Goal: Check status: Check status

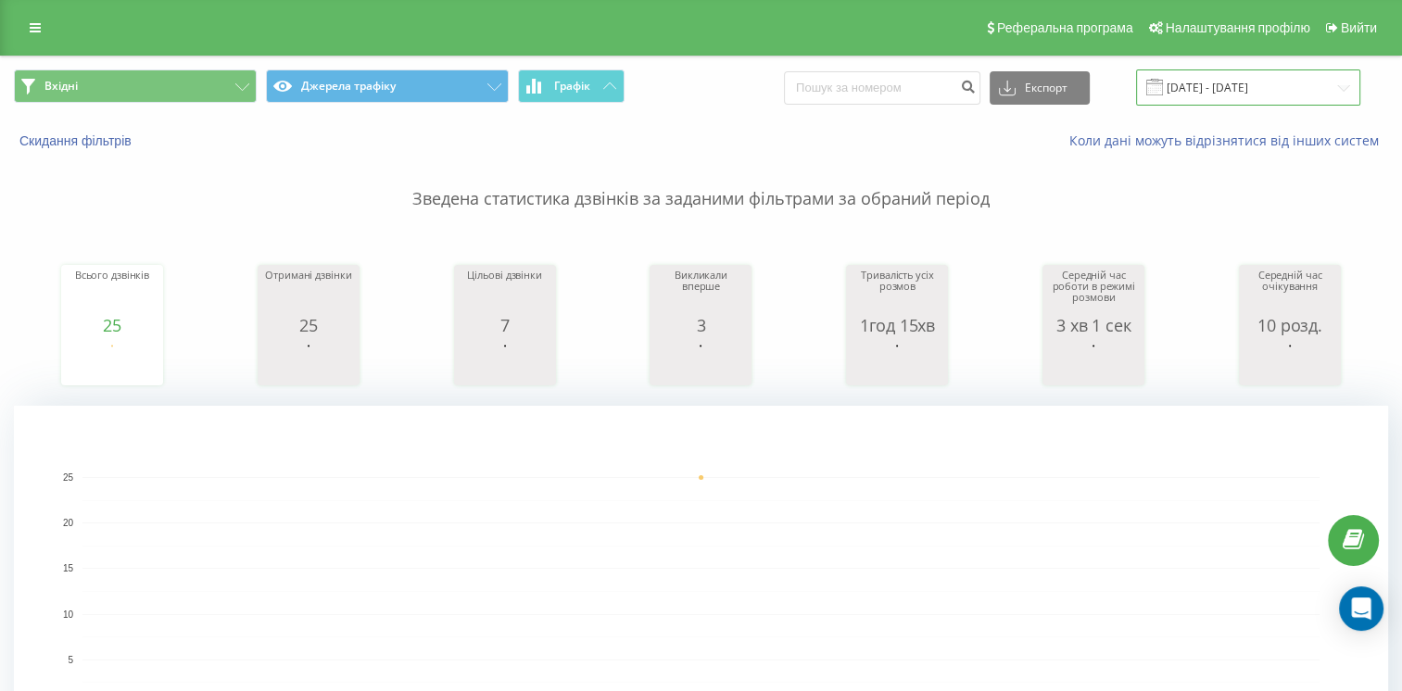
click at [1261, 84] on input "[DATE] - [DATE]" at bounding box center [1248, 88] width 224 height 36
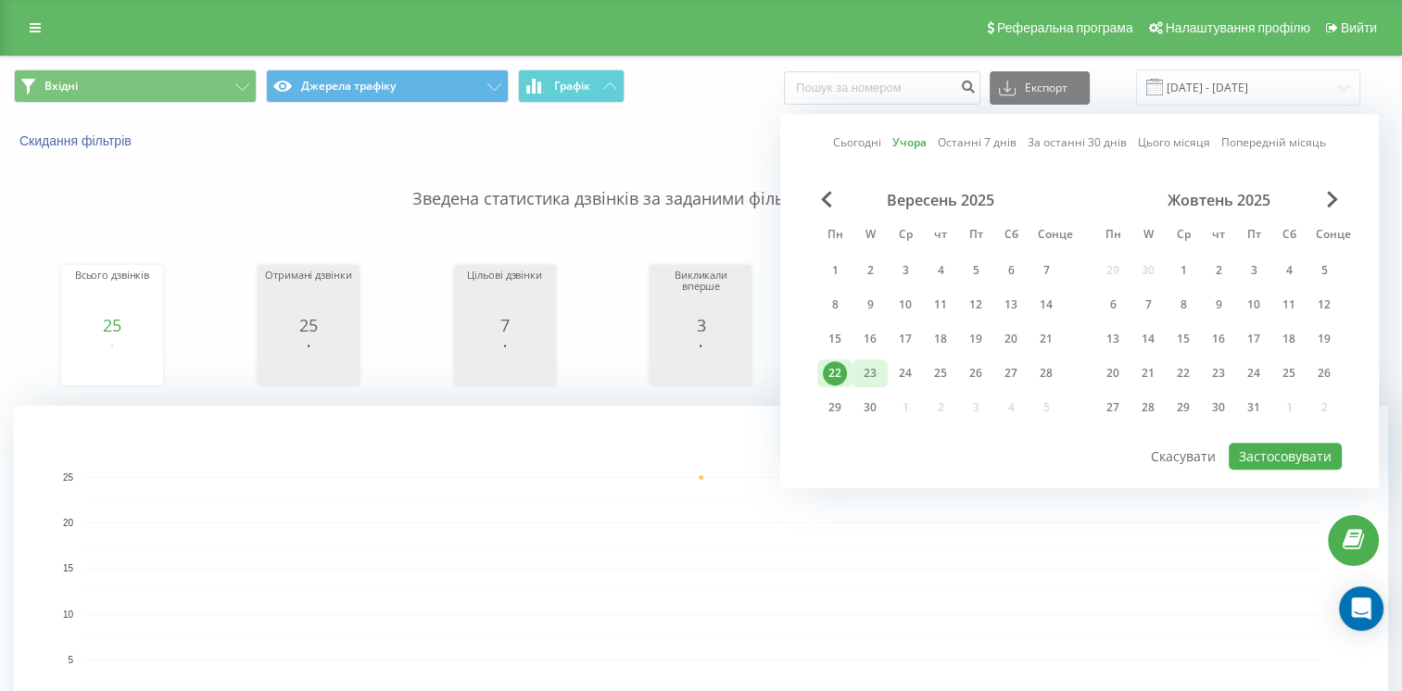
click at [874, 374] on div "23" at bounding box center [870, 373] width 24 height 24
click at [1276, 452] on button "Застосовувати" at bounding box center [1285, 456] width 113 height 27
type input "[DATE] - [DATE]"
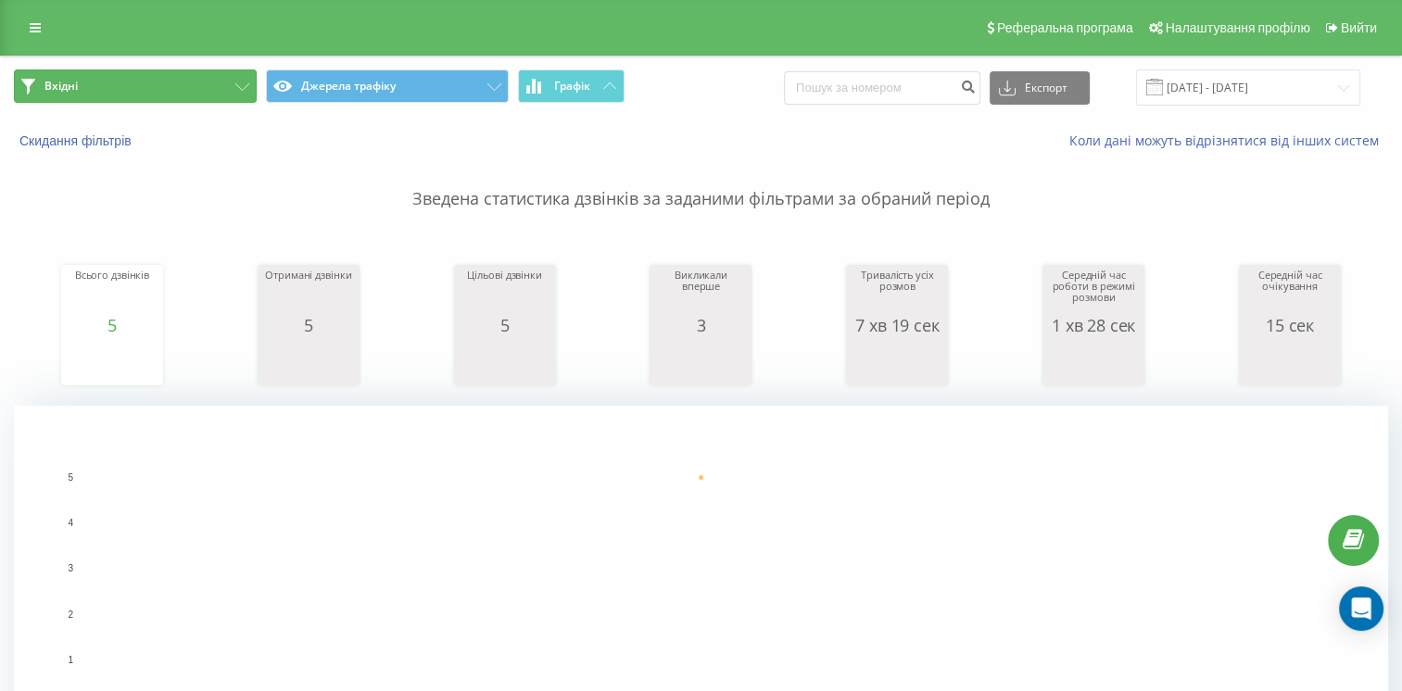
click at [191, 85] on button "Вхідні" at bounding box center [135, 86] width 243 height 33
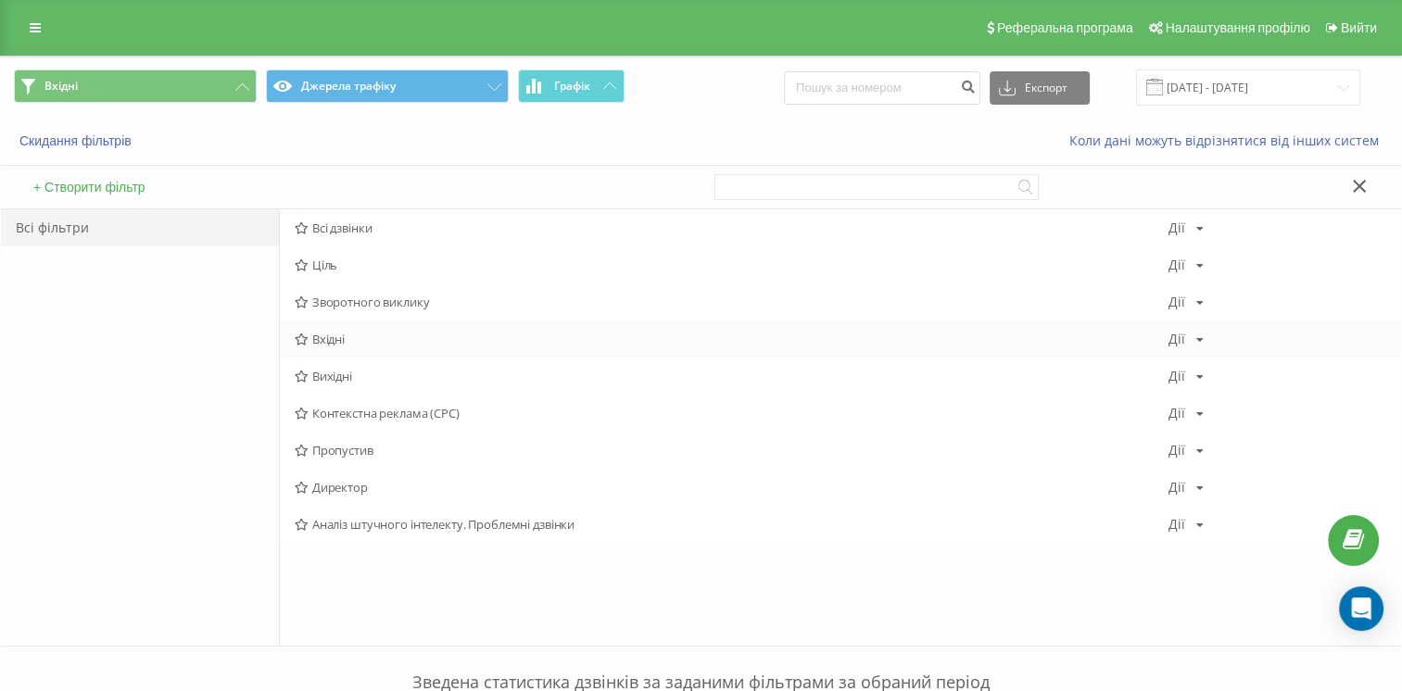
click at [326, 339] on font "Вхідні" at bounding box center [328, 339] width 32 height 13
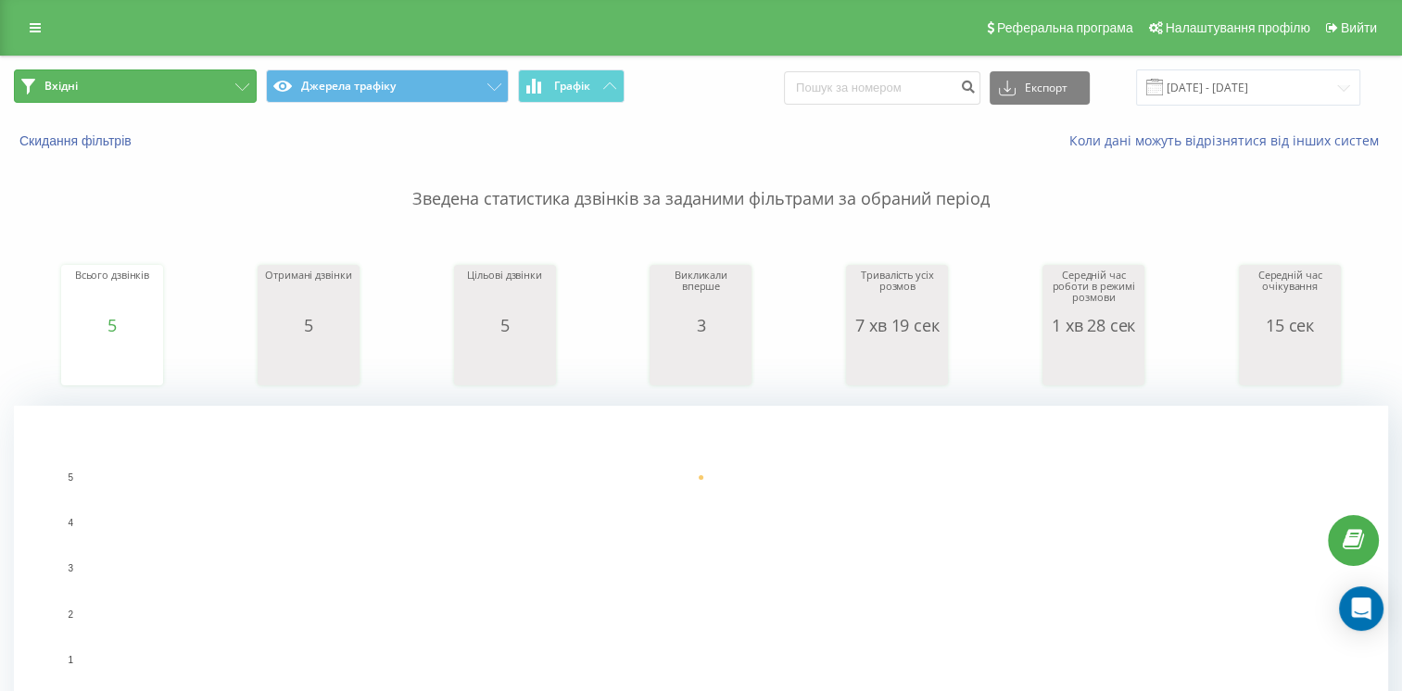
click at [188, 95] on button "Вхідні" at bounding box center [135, 86] width 243 height 33
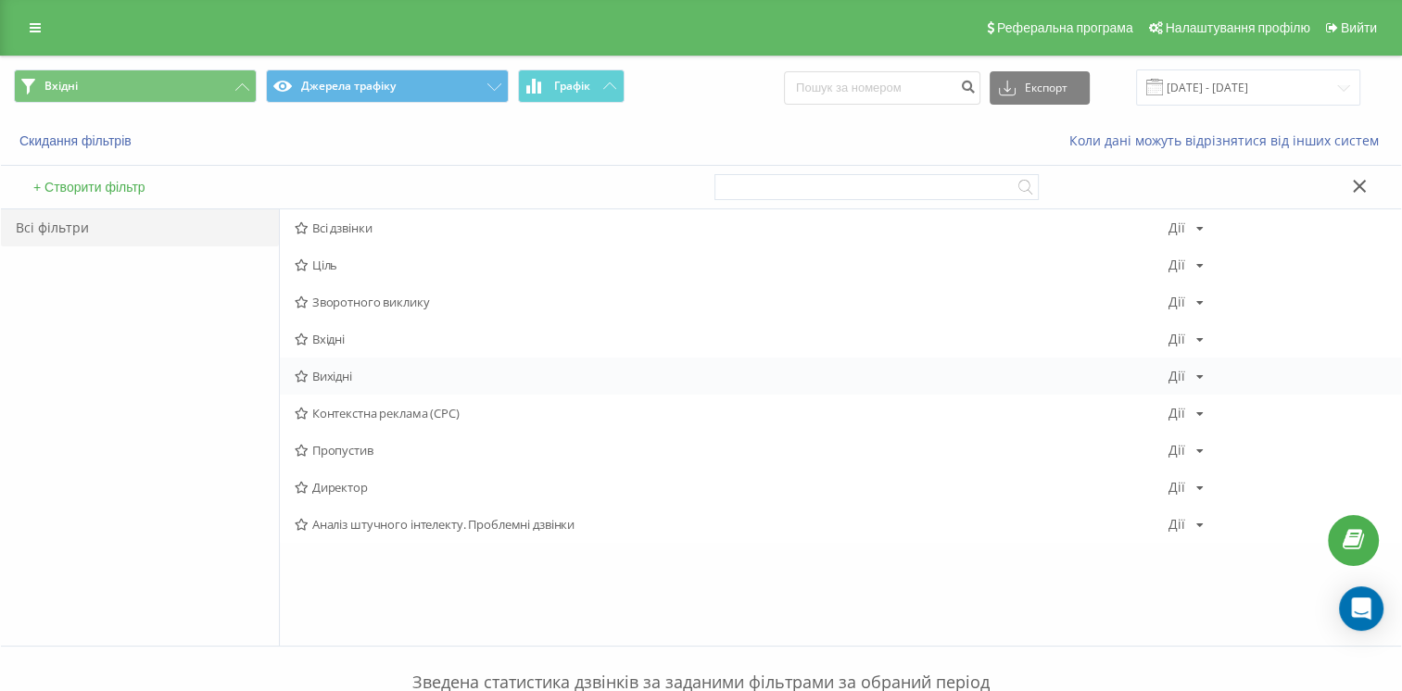
click at [348, 381] on font "Вихідні" at bounding box center [332, 376] width 40 height 13
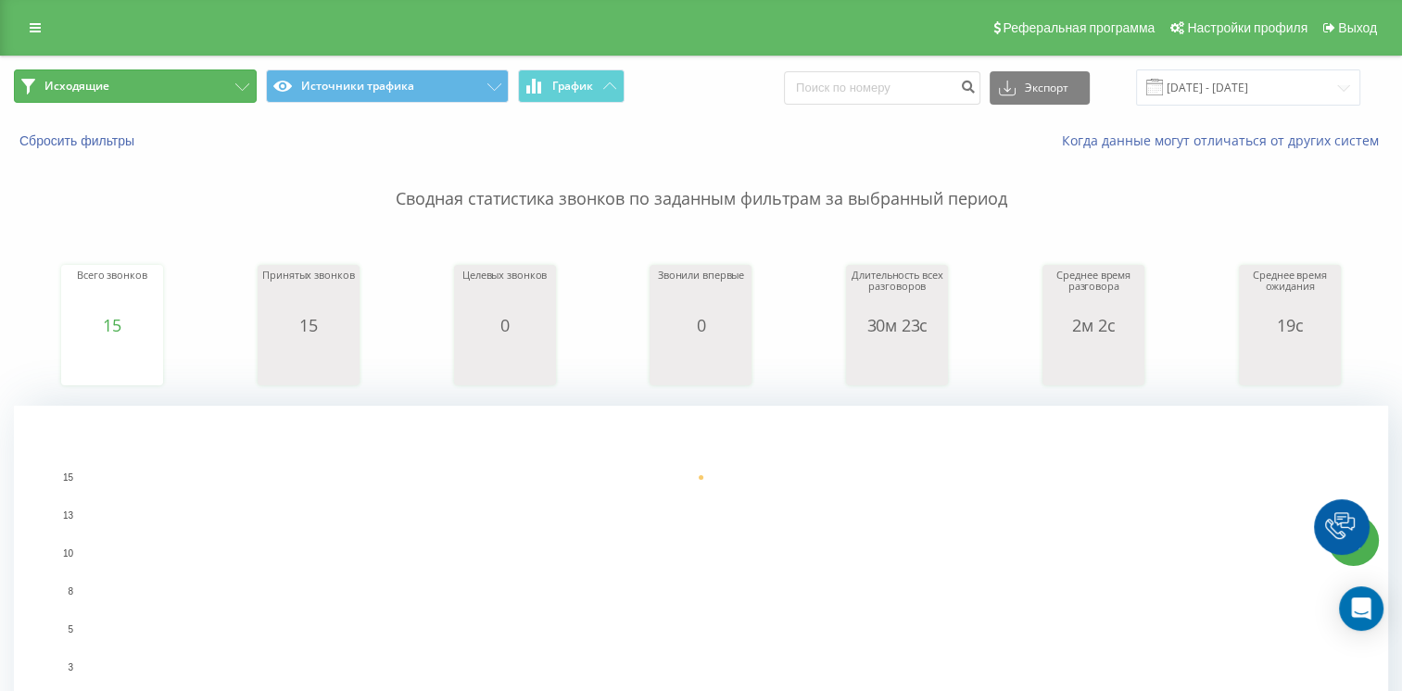
click at [208, 81] on button "Исходящие" at bounding box center [135, 86] width 243 height 33
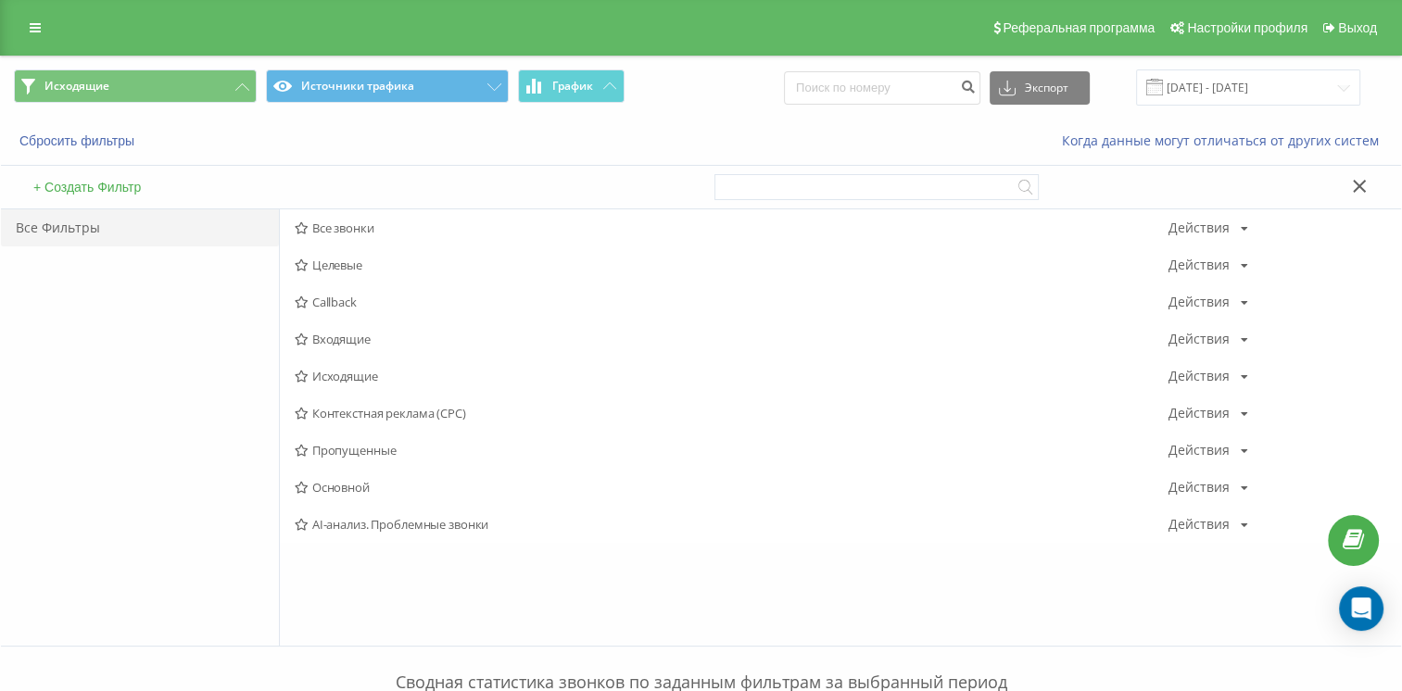
drag, startPoint x: 358, startPoint y: 339, endPoint x: 490, endPoint y: 240, distance: 165.5
click at [358, 339] on span "Входящие" at bounding box center [731, 339] width 873 height 13
